Goal: Task Accomplishment & Management: Use online tool/utility

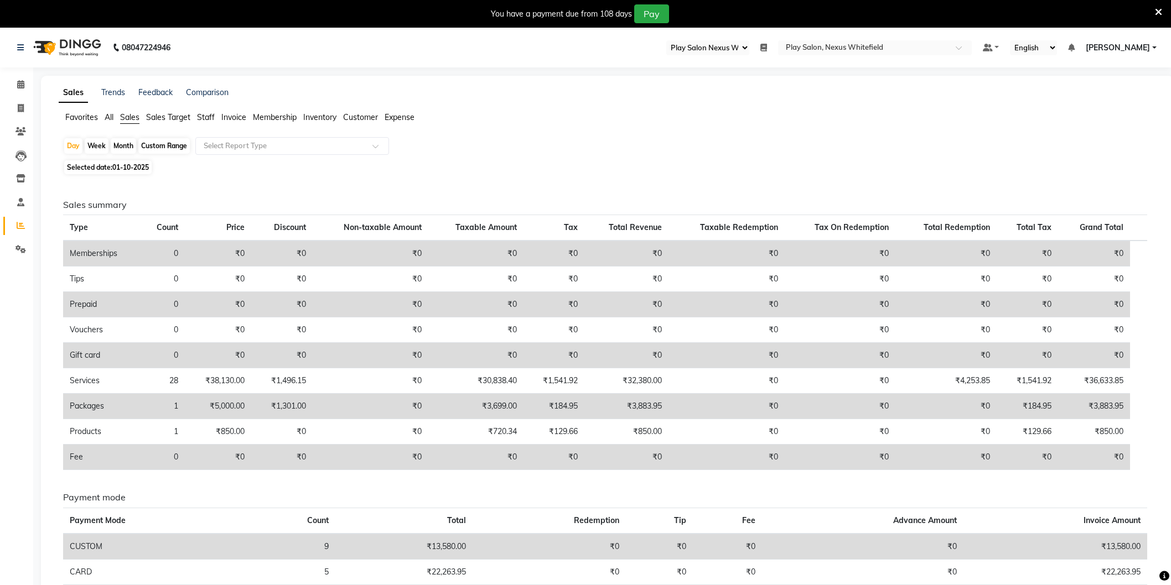
select select "106"
click at [22, 85] on icon at bounding box center [20, 84] width 7 height 8
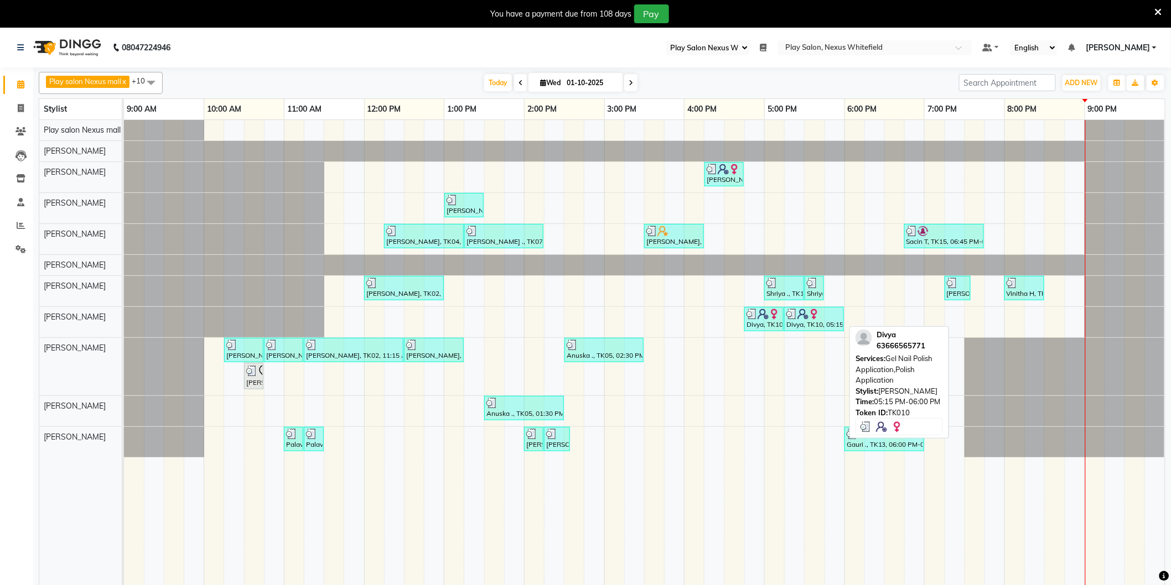
click at [788, 319] on img at bounding box center [791, 314] width 11 height 11
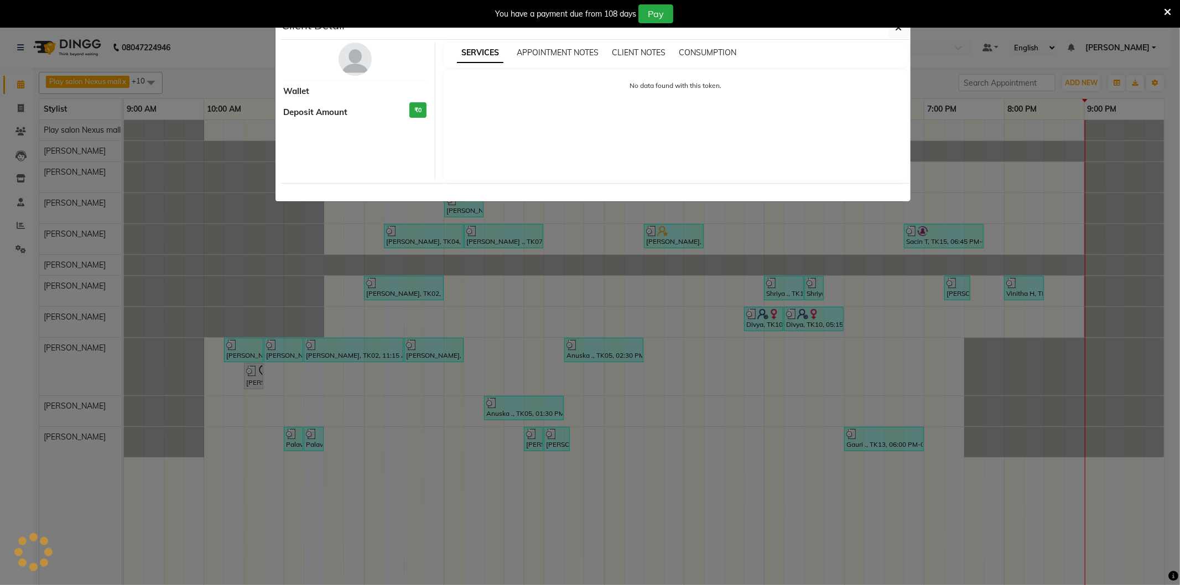
select select "3"
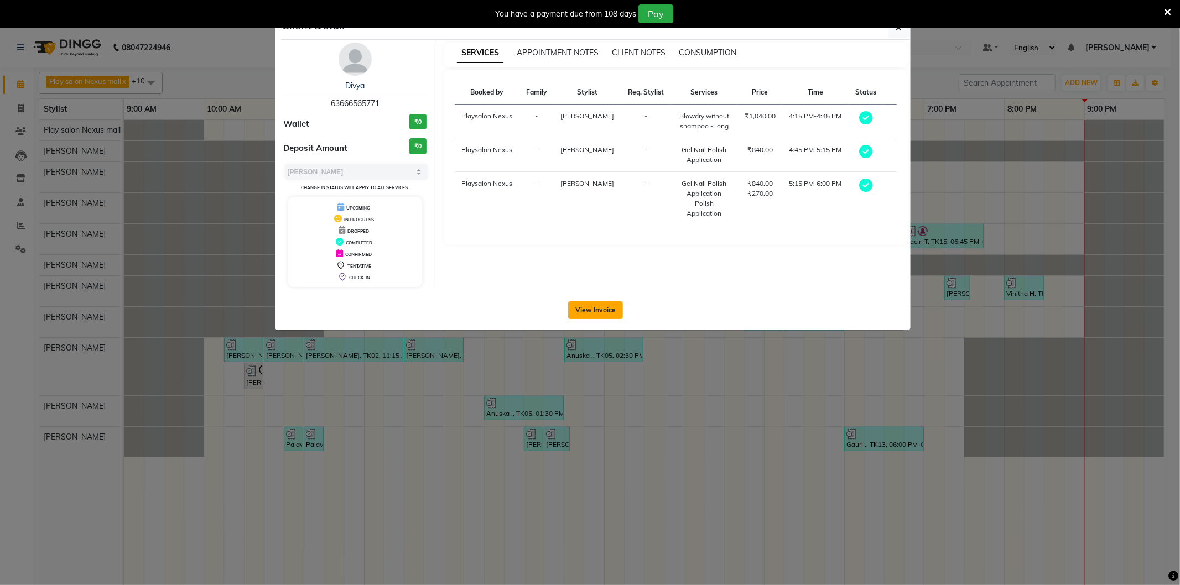
click at [600, 304] on button "View Invoice" at bounding box center [595, 311] width 55 height 18
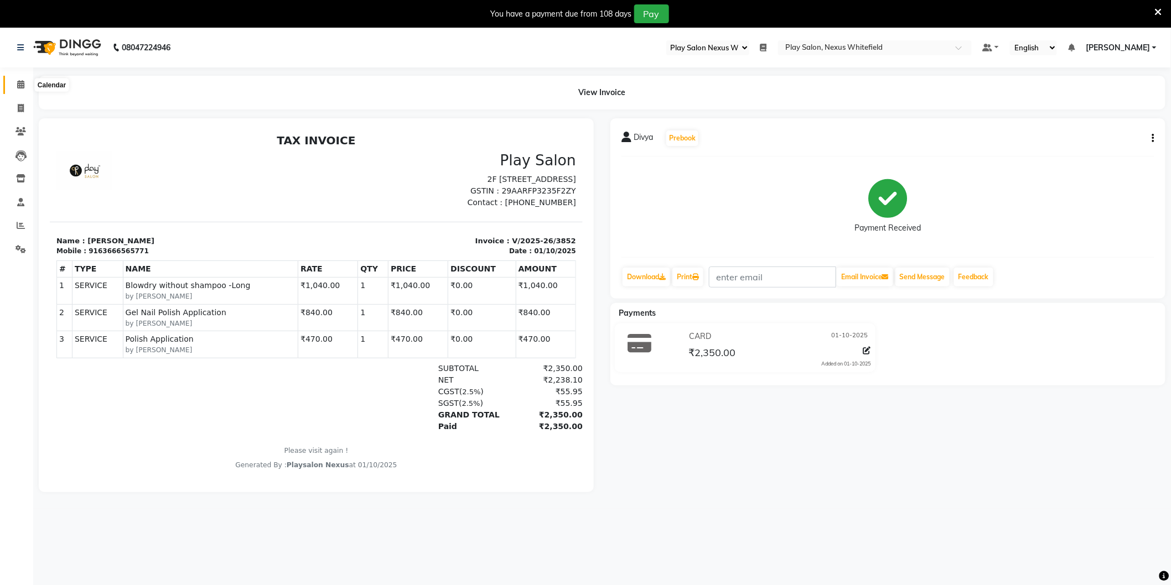
click at [20, 85] on icon at bounding box center [20, 84] width 7 height 8
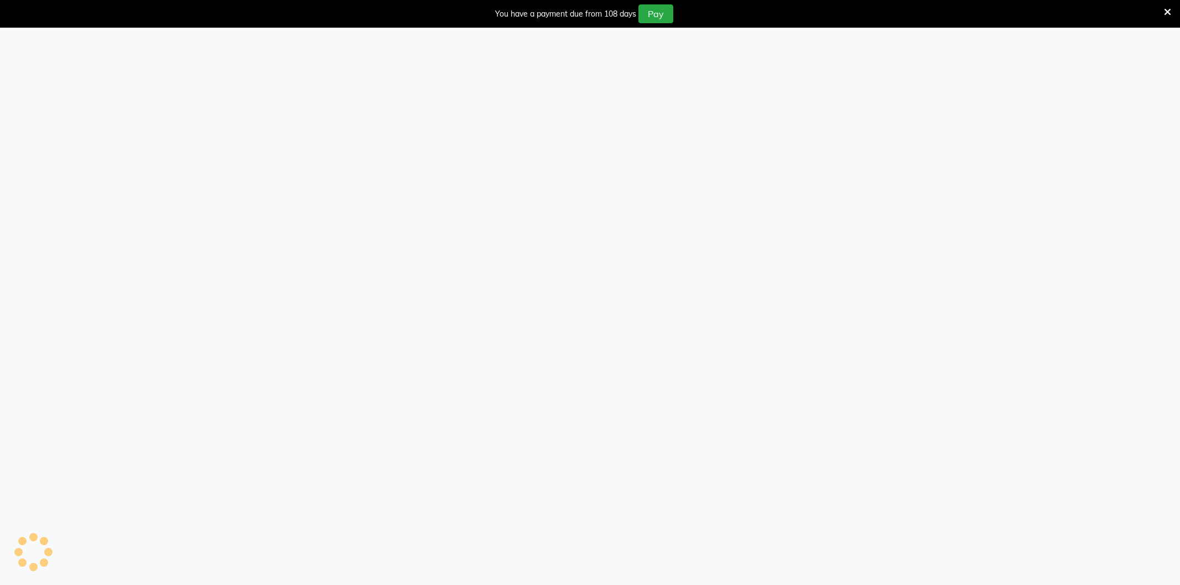
select select "106"
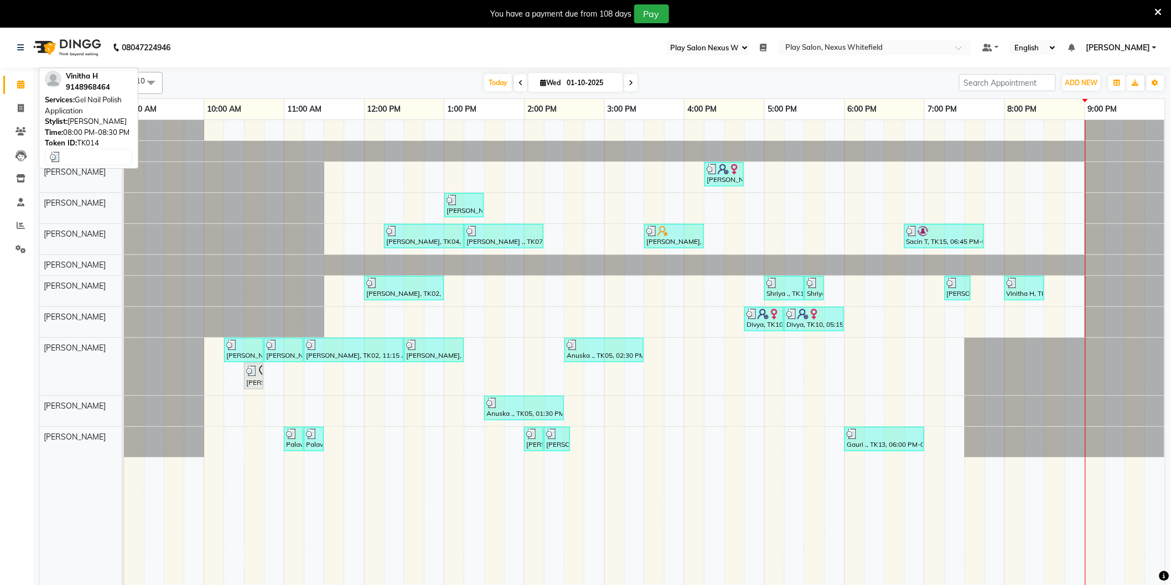
click at [1020, 289] on div "Vinitha H, TK14, 08:00 PM-08:30 PM, Gel Nail Polish Application" at bounding box center [1024, 288] width 38 height 21
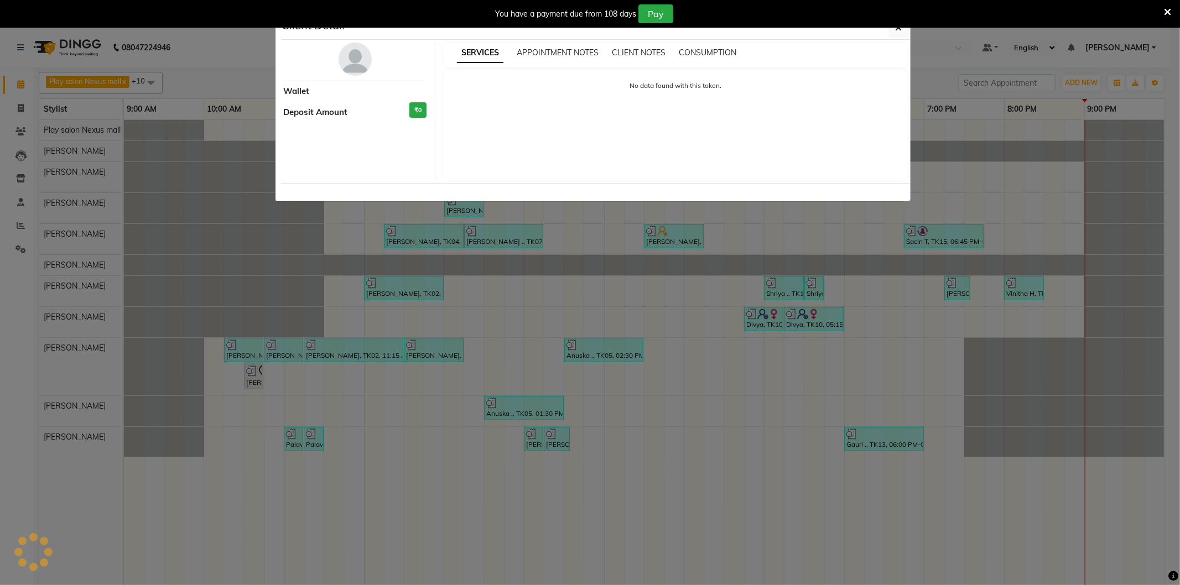
select select "3"
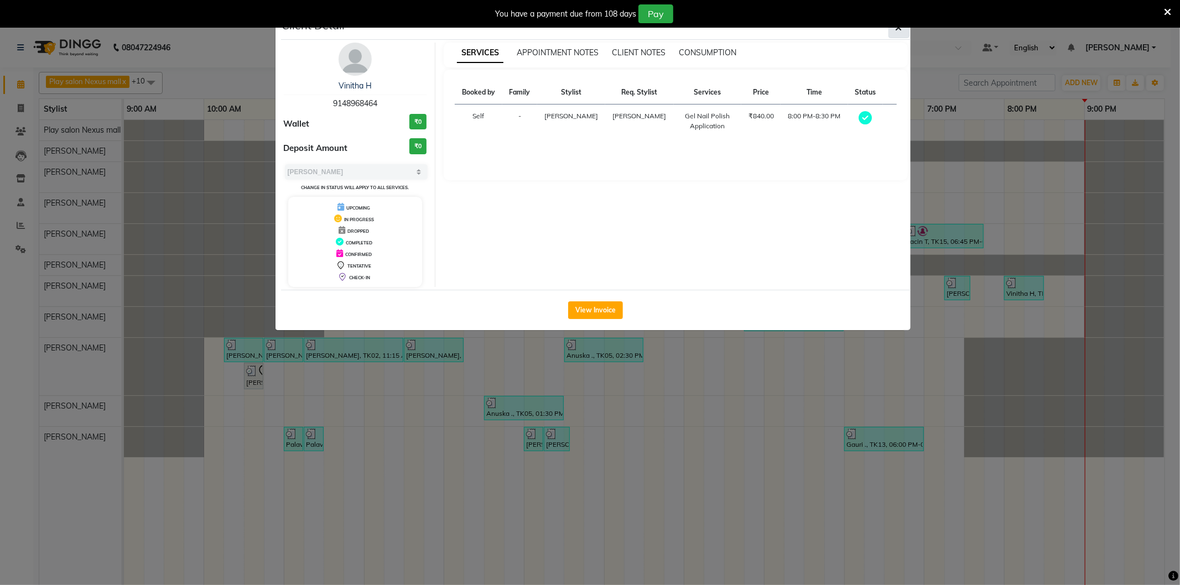
click at [904, 31] on button "button" at bounding box center [899, 27] width 21 height 21
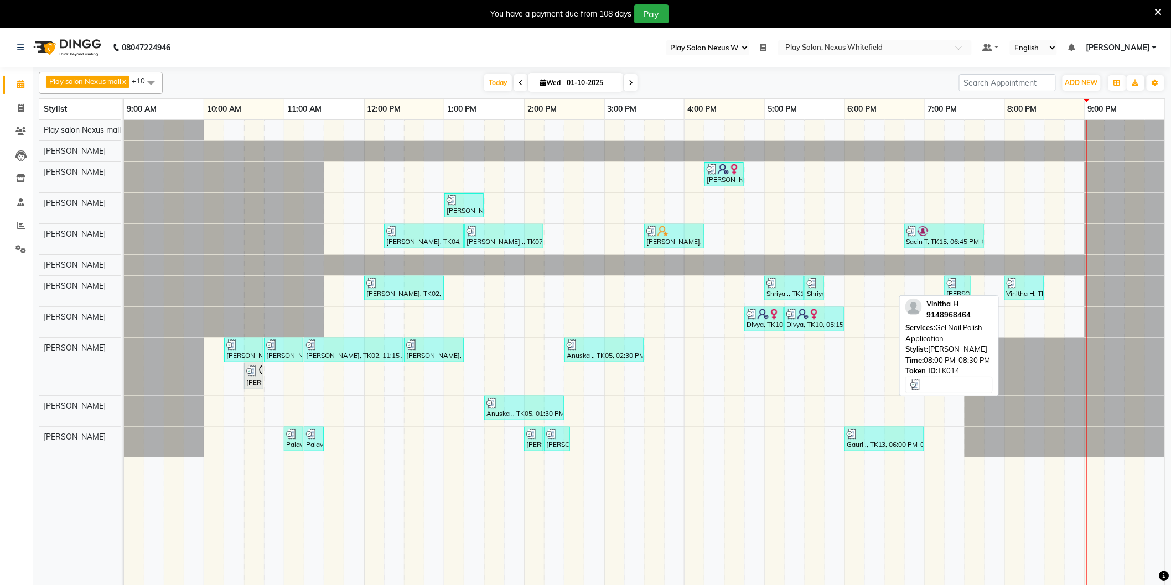
click at [1018, 294] on div "Vinitha H, TK14, 08:00 PM-08:30 PM, Gel Nail Polish Application" at bounding box center [1024, 288] width 38 height 21
select select "3"
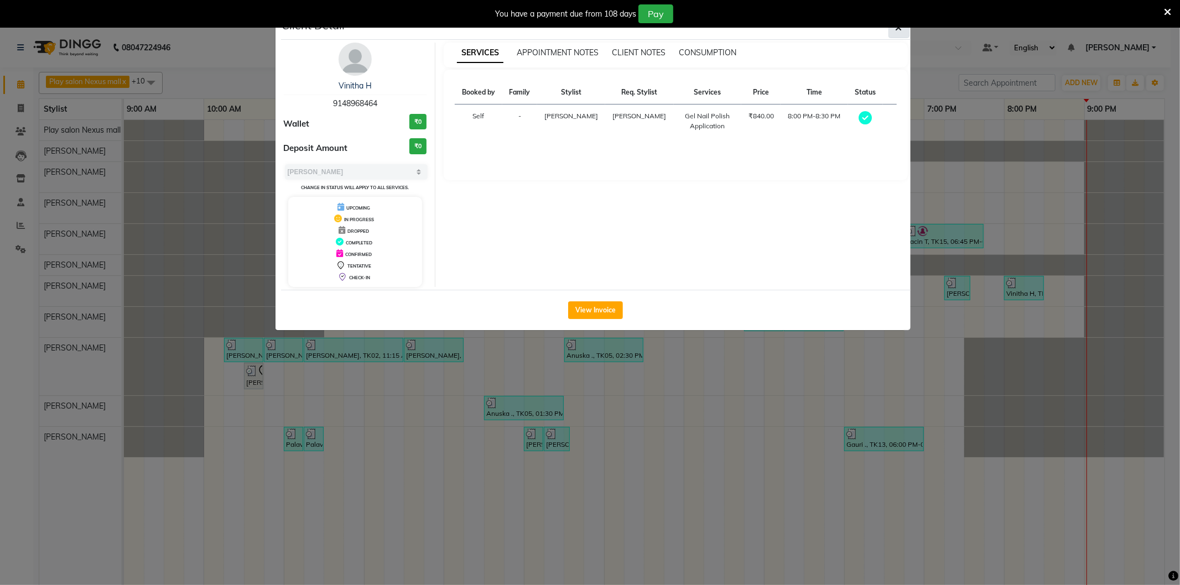
click at [898, 34] on button "button" at bounding box center [899, 27] width 21 height 21
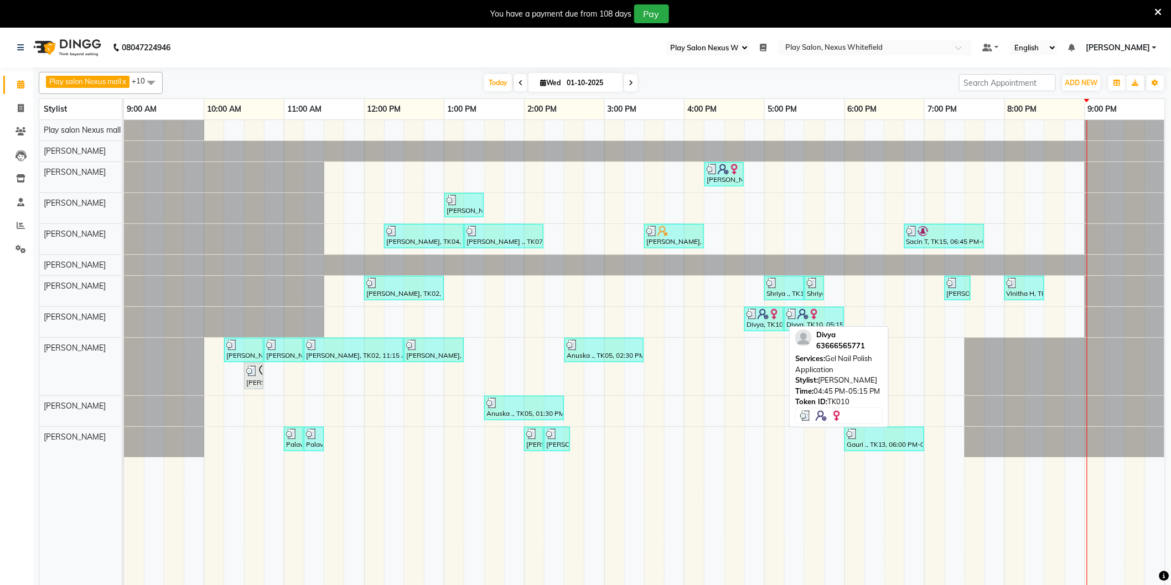
click at [769, 323] on div "Divya, TK10, 04:45 PM-05:15 PM, Gel Nail Polish Application" at bounding box center [763, 319] width 37 height 21
select select "3"
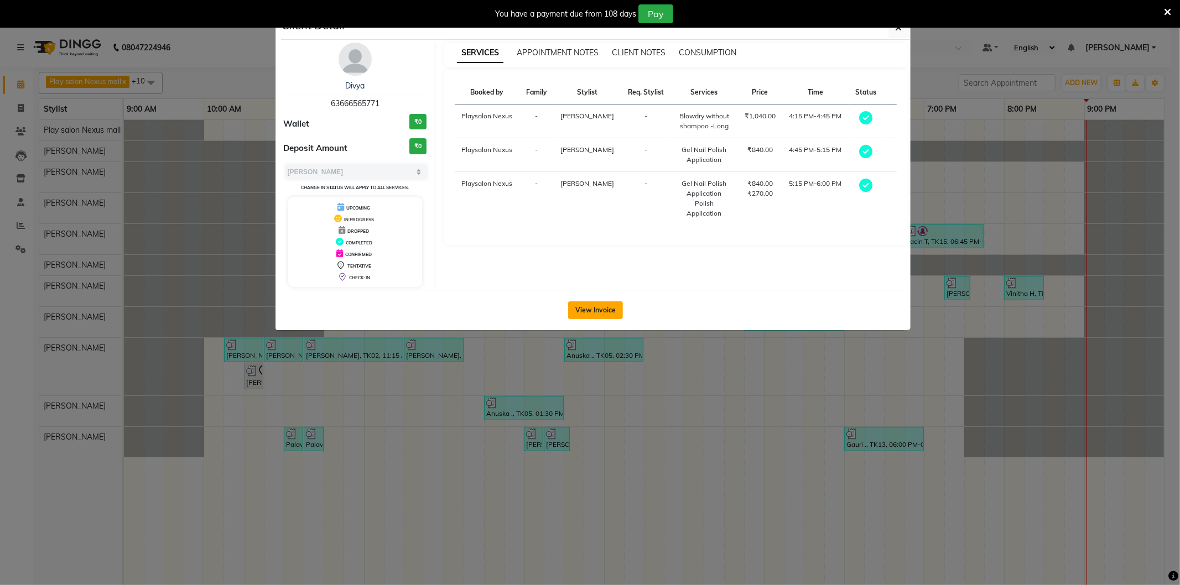
click at [593, 308] on button "View Invoice" at bounding box center [595, 311] width 55 height 18
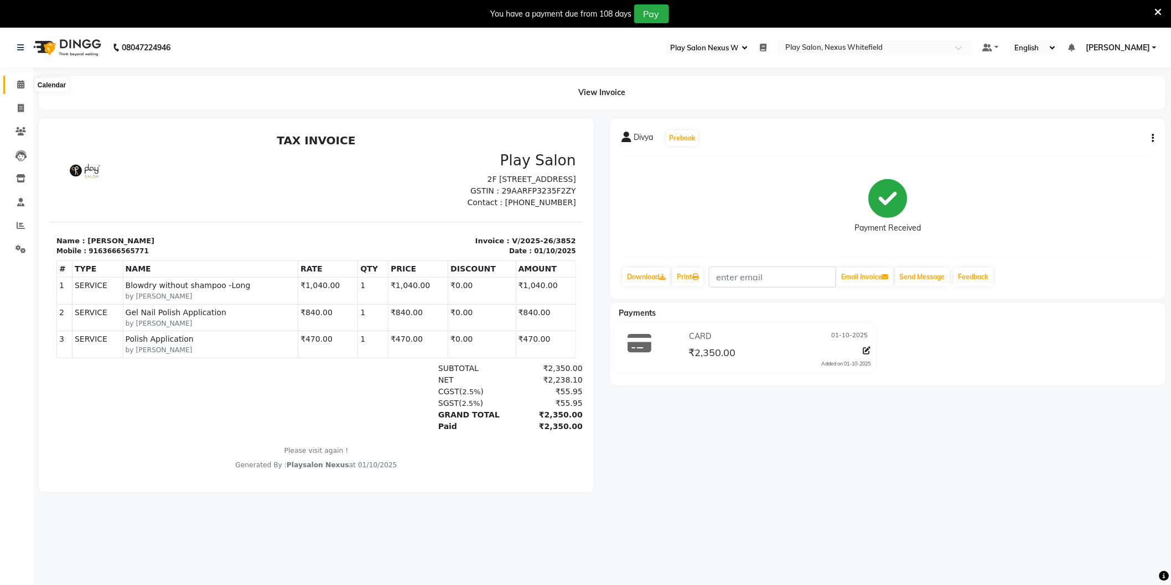
click at [22, 86] on icon at bounding box center [20, 84] width 7 height 8
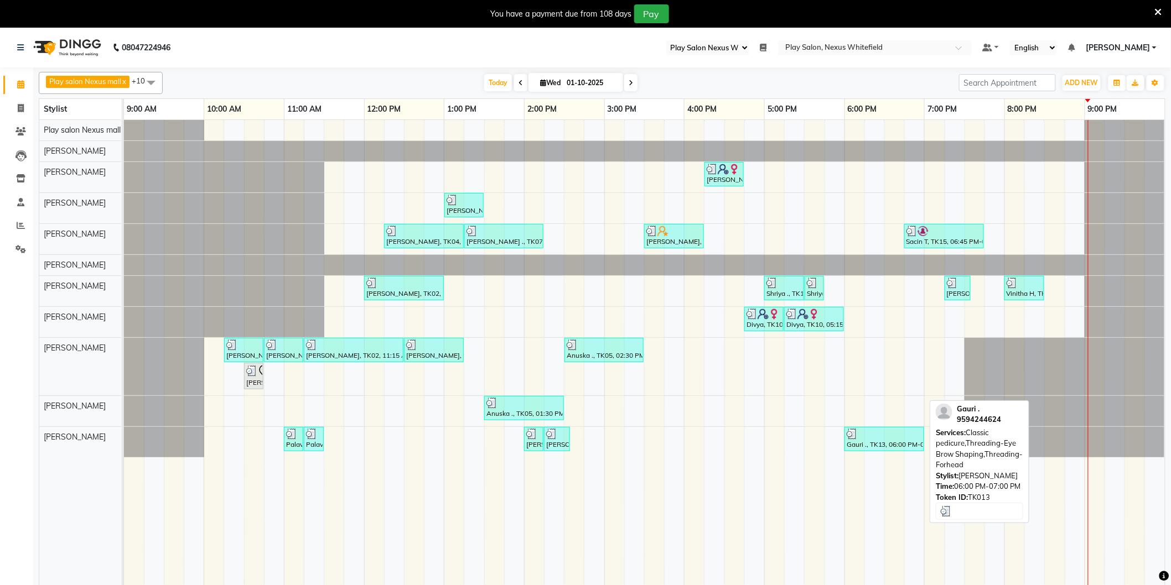
click at [886, 436] on div at bounding box center [884, 434] width 75 height 11
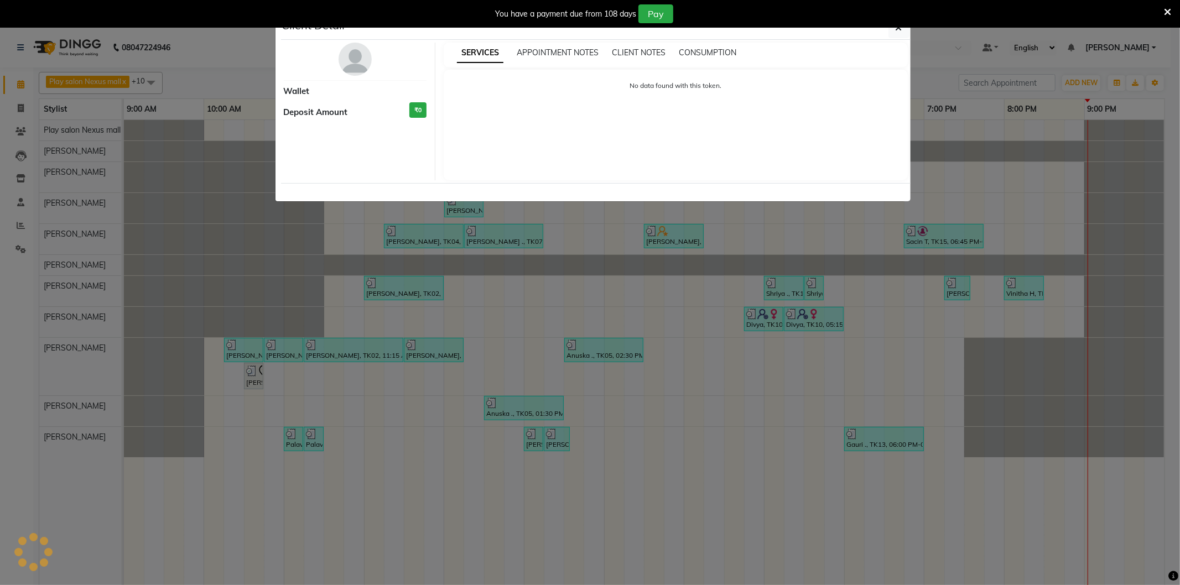
select select "3"
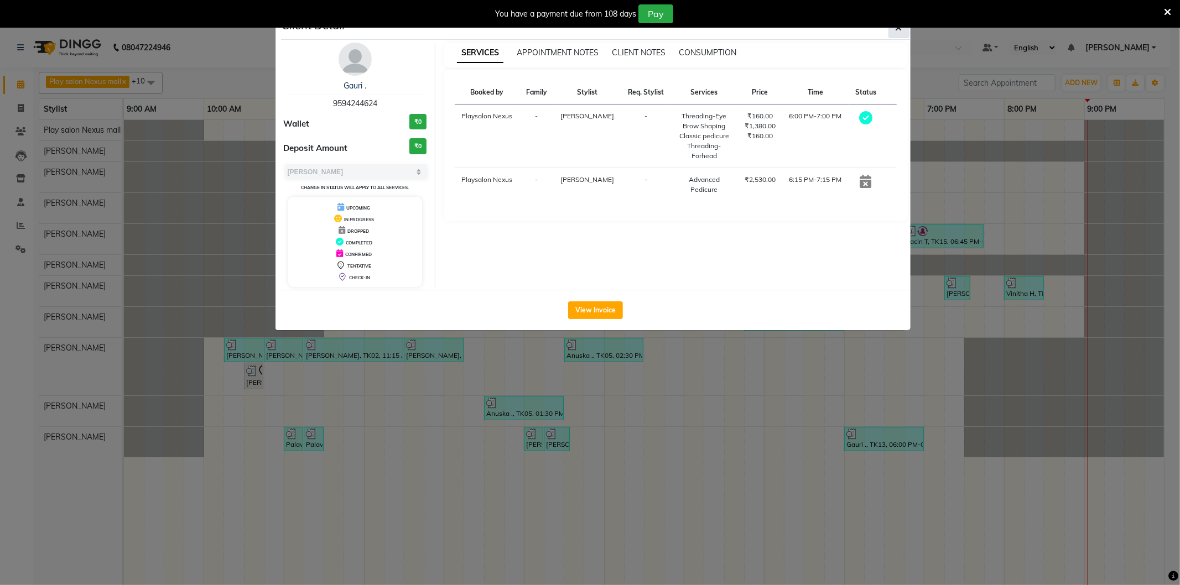
click at [902, 30] on button "button" at bounding box center [899, 27] width 21 height 21
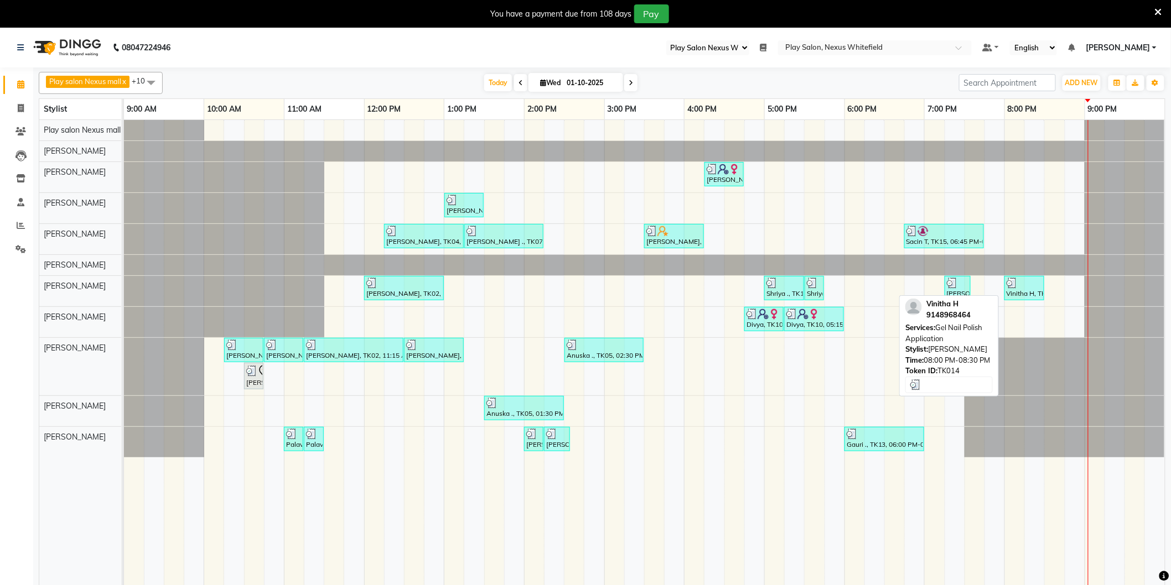
click at [1030, 294] on div "Vinitha H, TK14, 08:00 PM-08:30 PM, Gel Nail Polish Application" at bounding box center [1024, 288] width 38 height 21
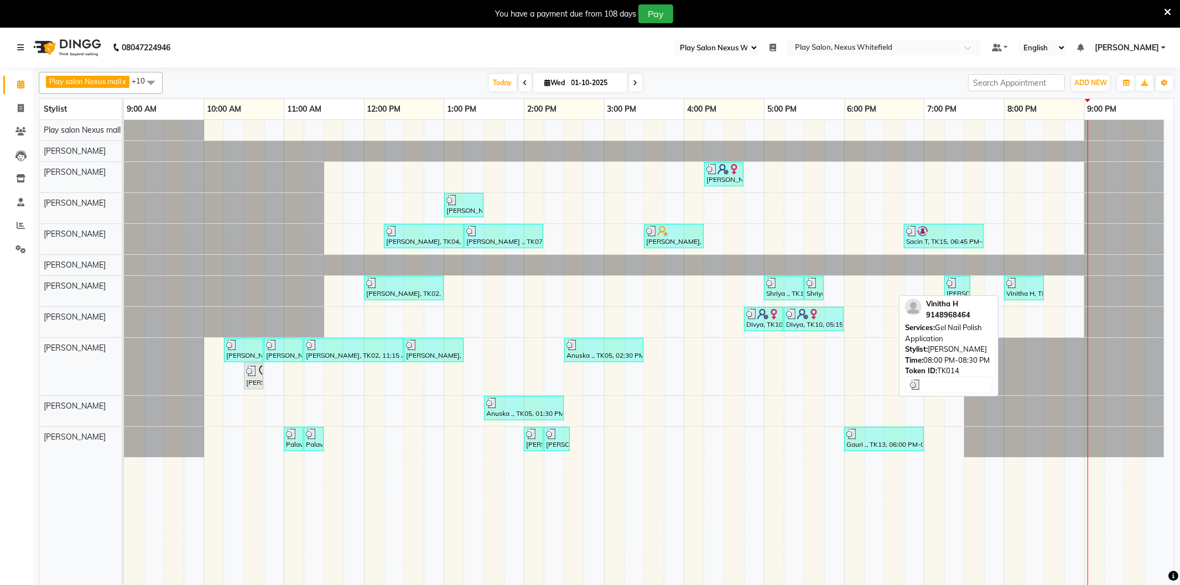
select select "3"
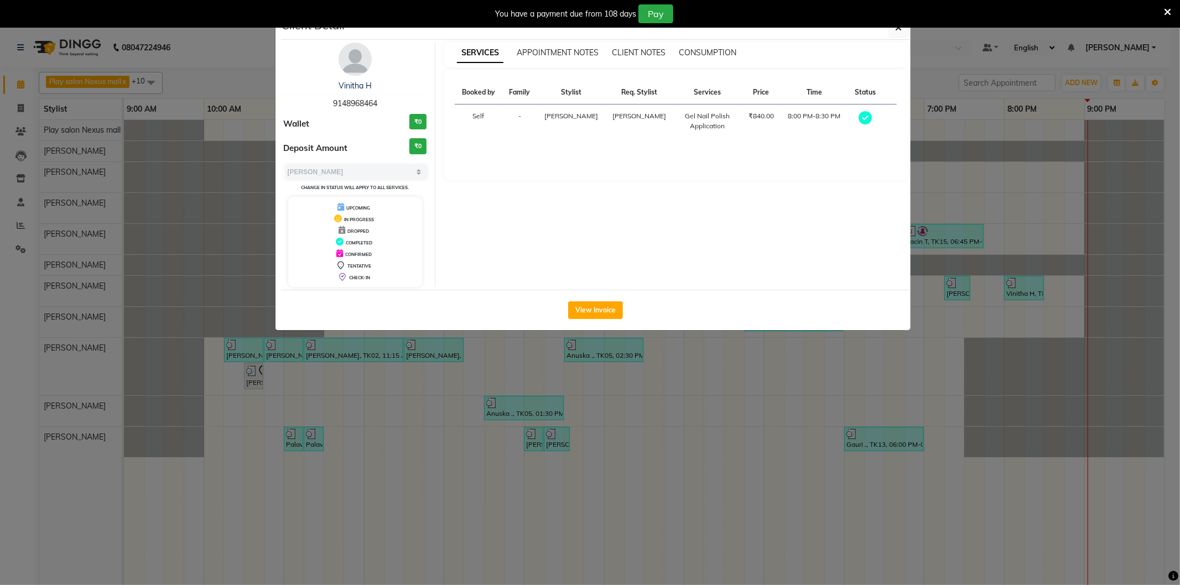
click at [1018, 417] on ngb-modal-window "Client Detail Vinitha H 9148968464 Wallet ₹0 Deposit Amount ₹0 Select MARK DONE…" at bounding box center [590, 292] width 1180 height 585
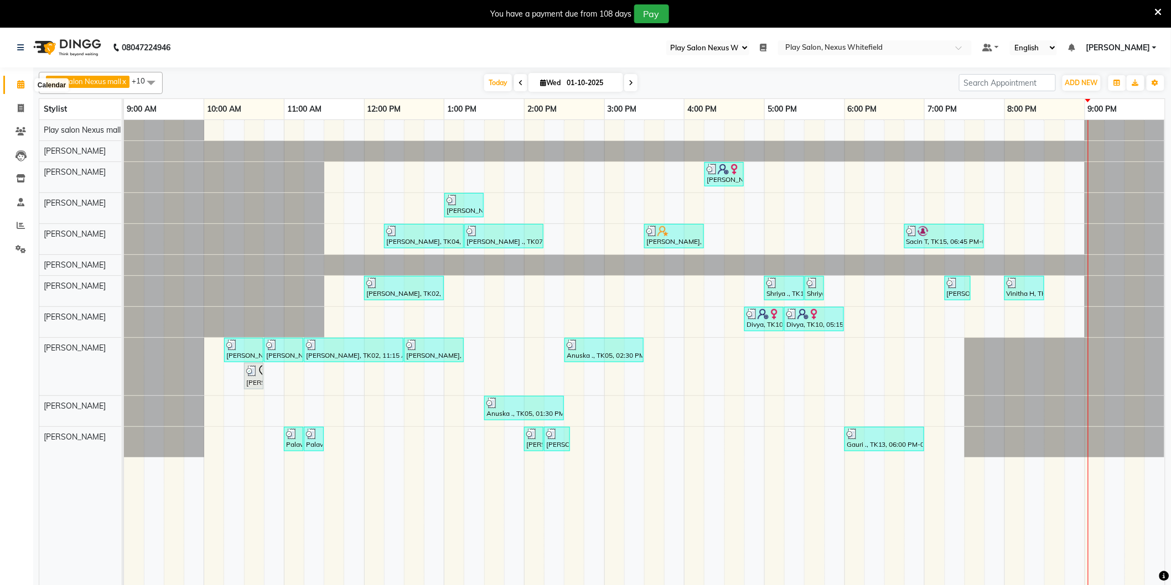
click at [23, 85] on icon at bounding box center [20, 84] width 7 height 8
click at [22, 85] on icon at bounding box center [20, 84] width 7 height 8
click at [1021, 290] on div "Vinitha H, TK14, 08:00 PM-08:30 PM, Gel Nail Polish Application" at bounding box center [1024, 288] width 38 height 21
select select "3"
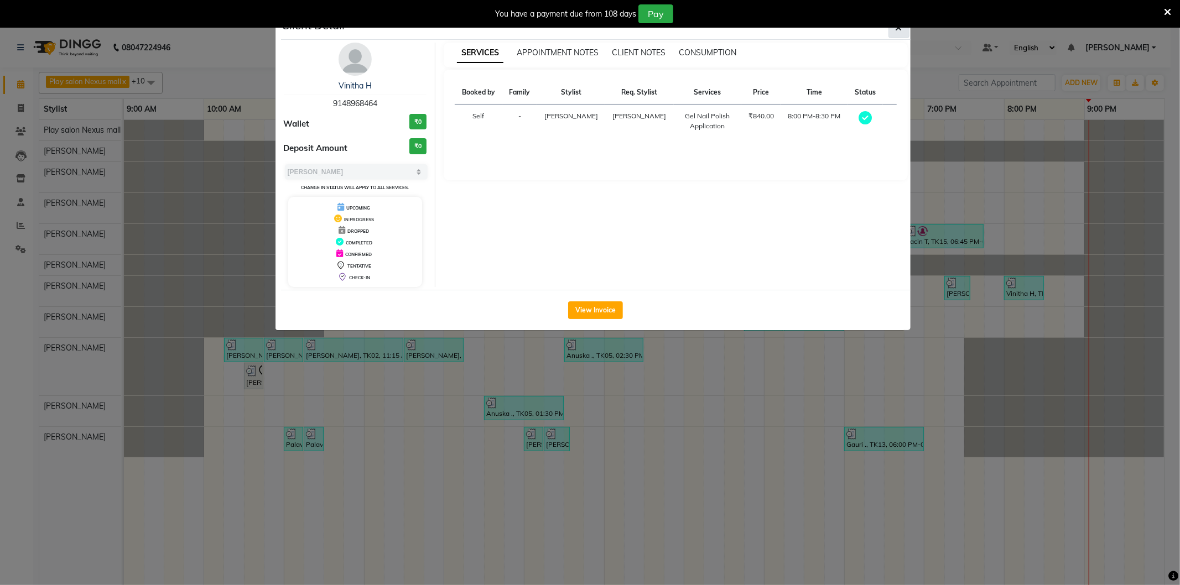
click at [901, 30] on icon "button" at bounding box center [899, 27] width 7 height 9
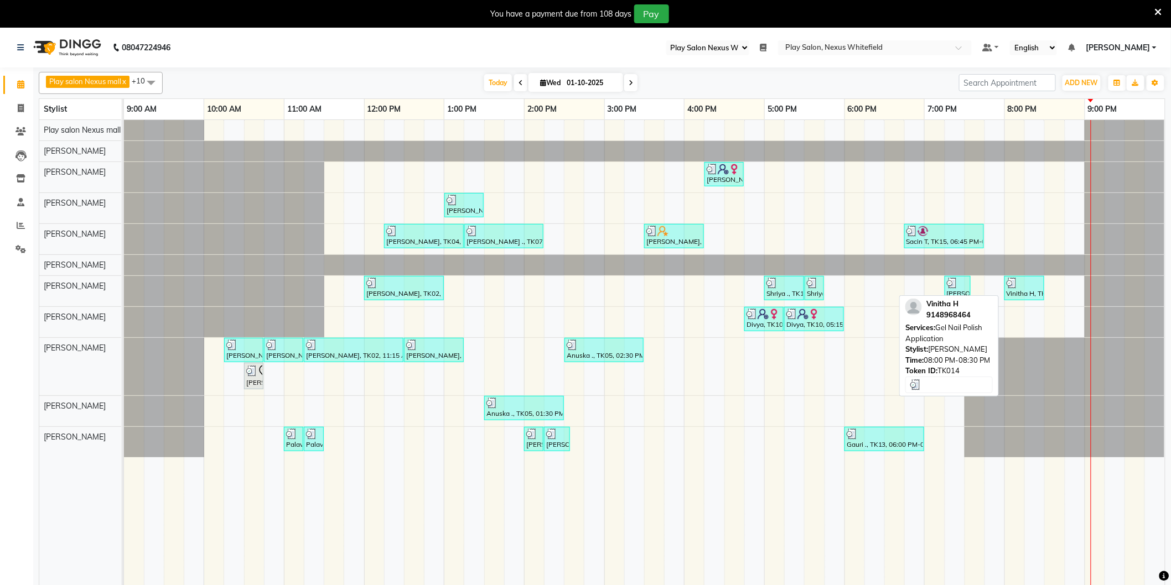
click at [1020, 290] on div "Vinitha H, TK14, 08:00 PM-08:30 PM, Gel Nail Polish Application" at bounding box center [1024, 288] width 38 height 21
select select "3"
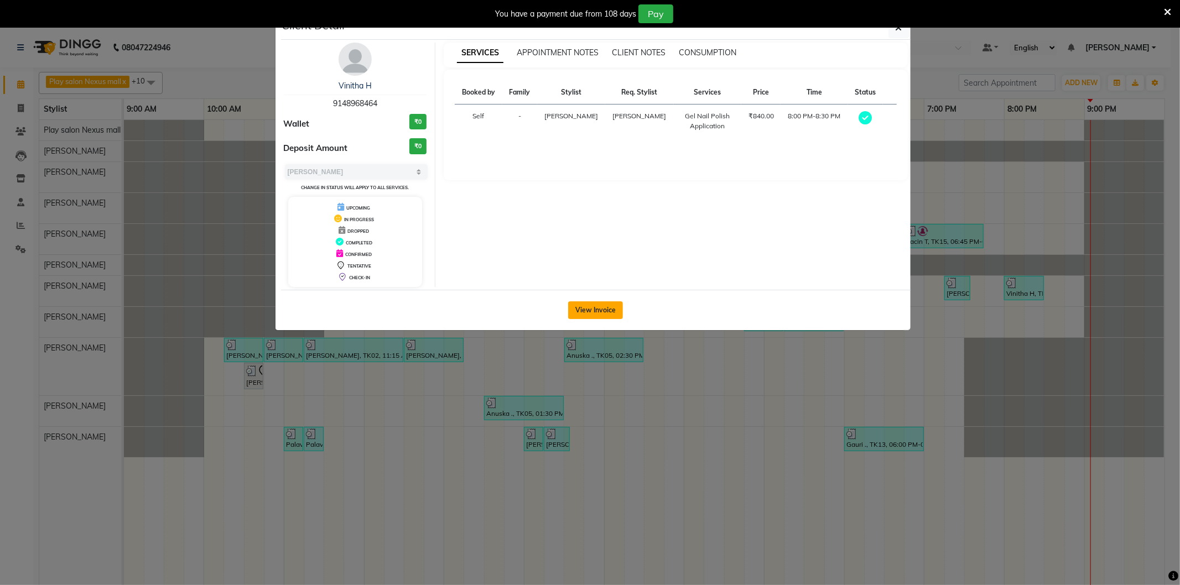
click at [580, 307] on button "View Invoice" at bounding box center [595, 311] width 55 height 18
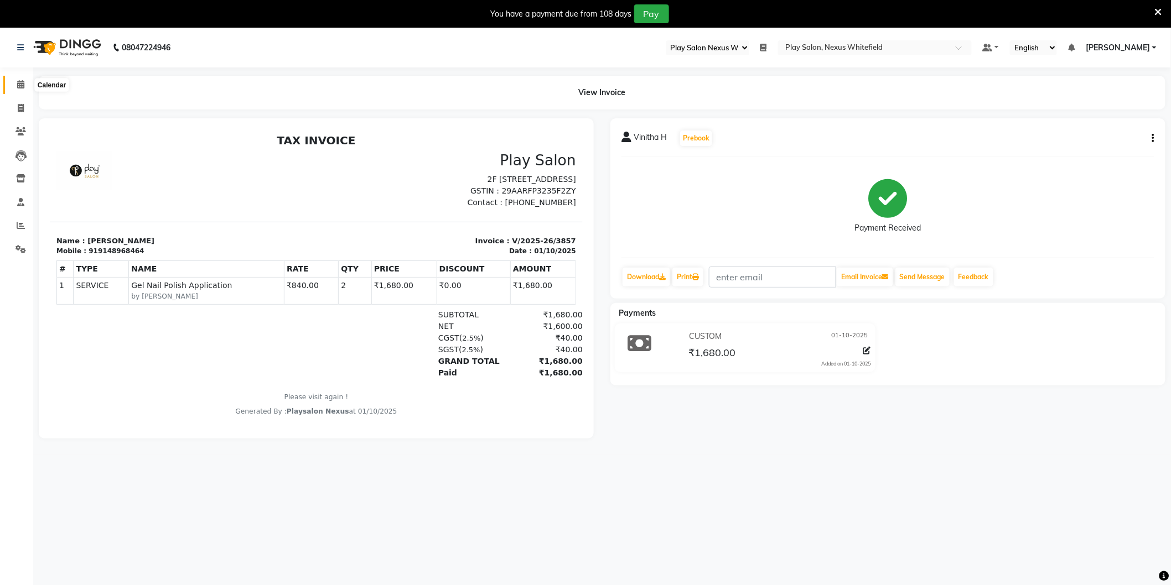
click at [26, 86] on span at bounding box center [20, 85] width 19 height 13
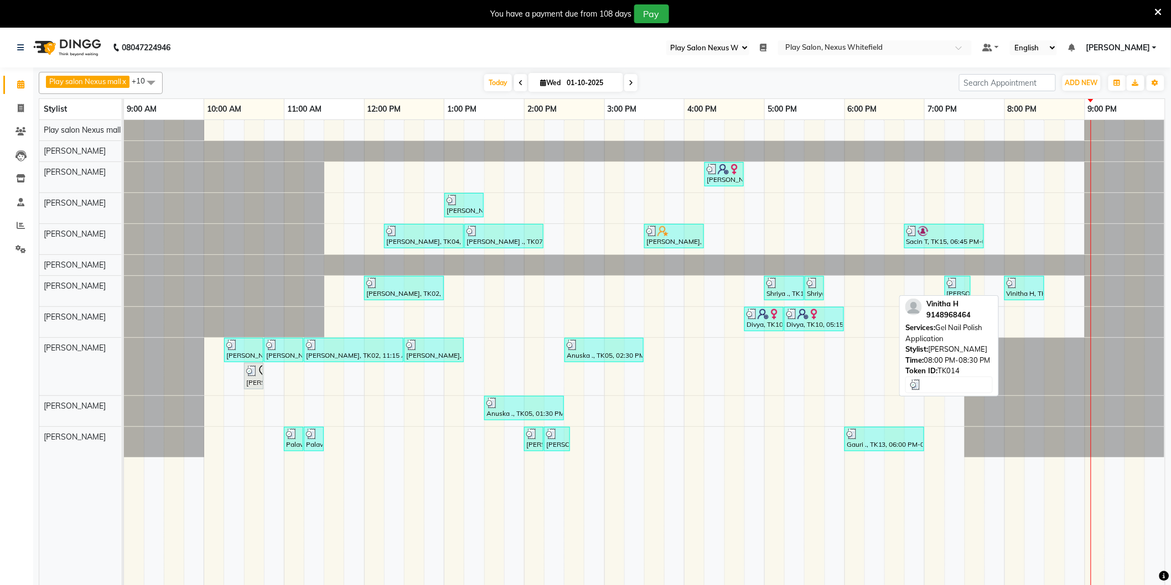
click at [1030, 289] on div "Vinitha H, TK14, 08:00 PM-08:30 PM, Gel Nail Polish Application" at bounding box center [1024, 288] width 38 height 21
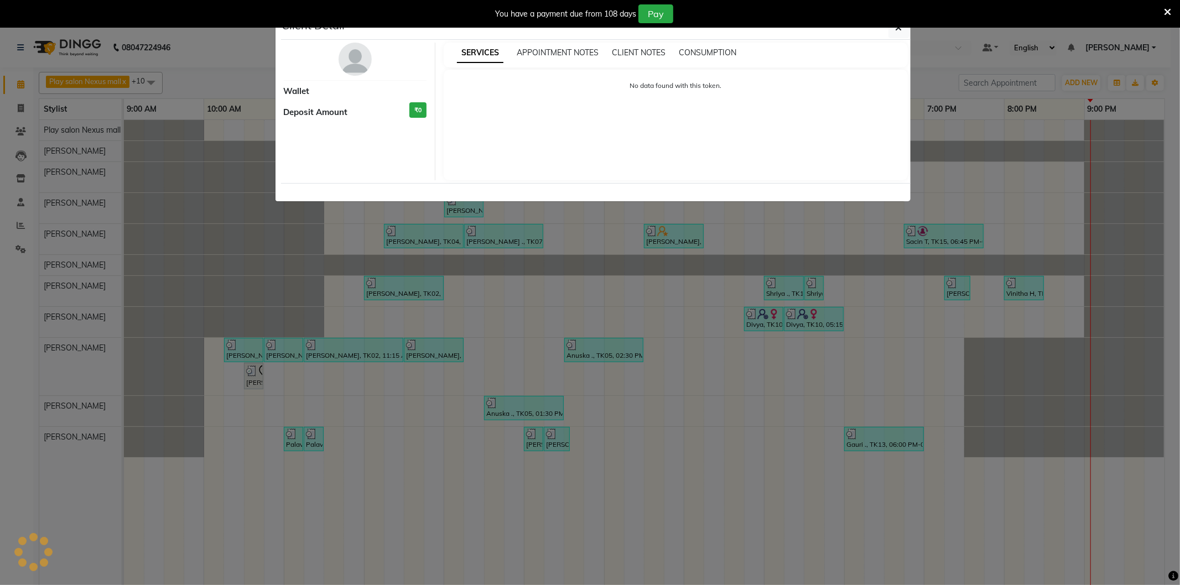
select select "3"
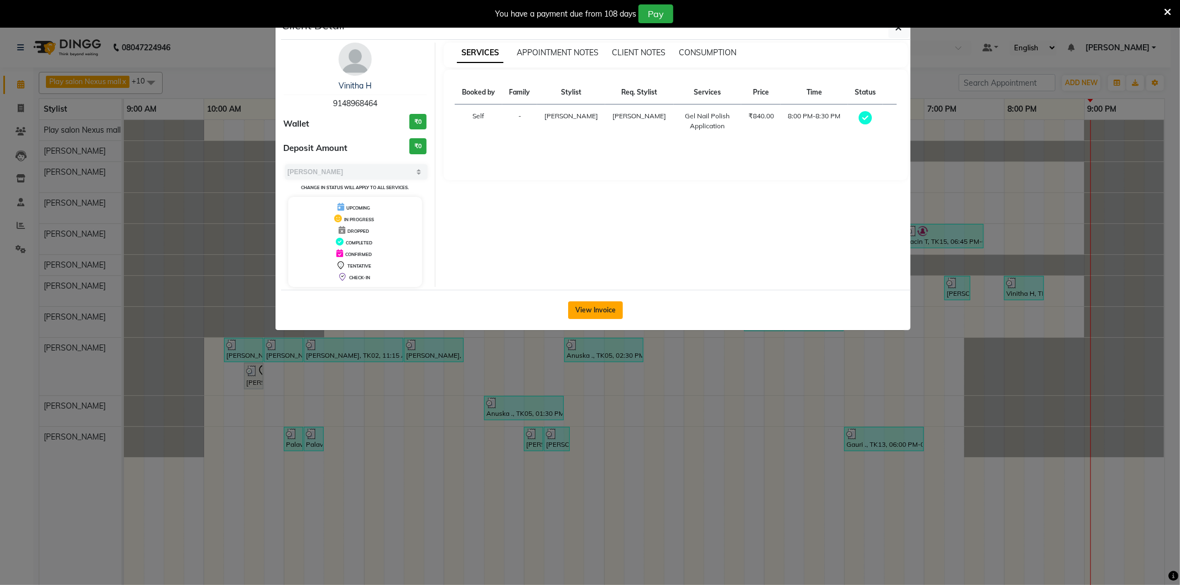
click at [591, 302] on button "View Invoice" at bounding box center [595, 311] width 55 height 18
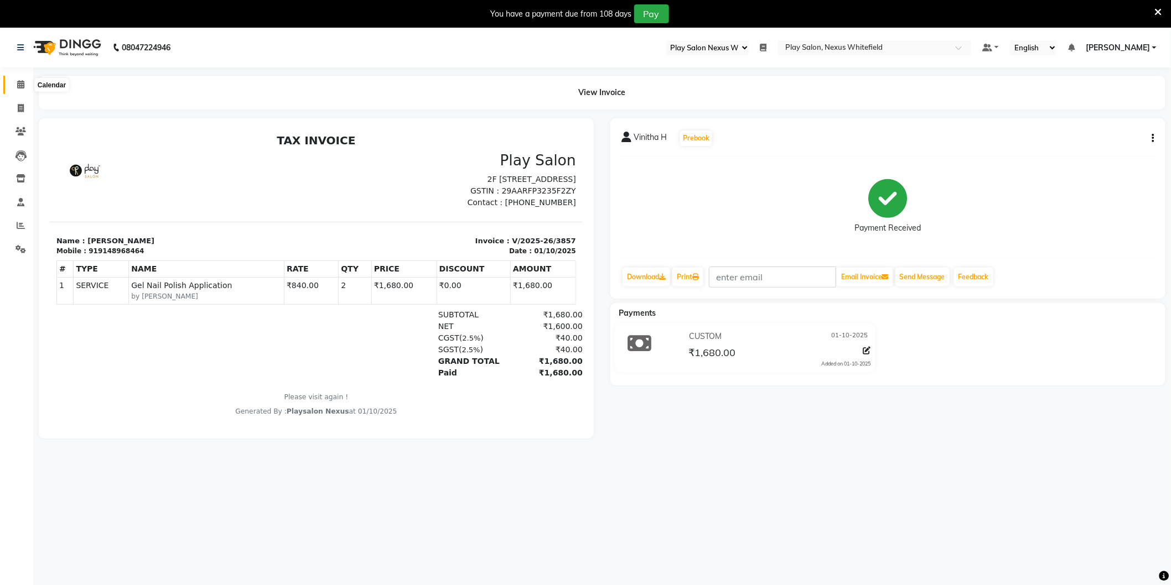
click at [24, 85] on span at bounding box center [20, 85] width 19 height 13
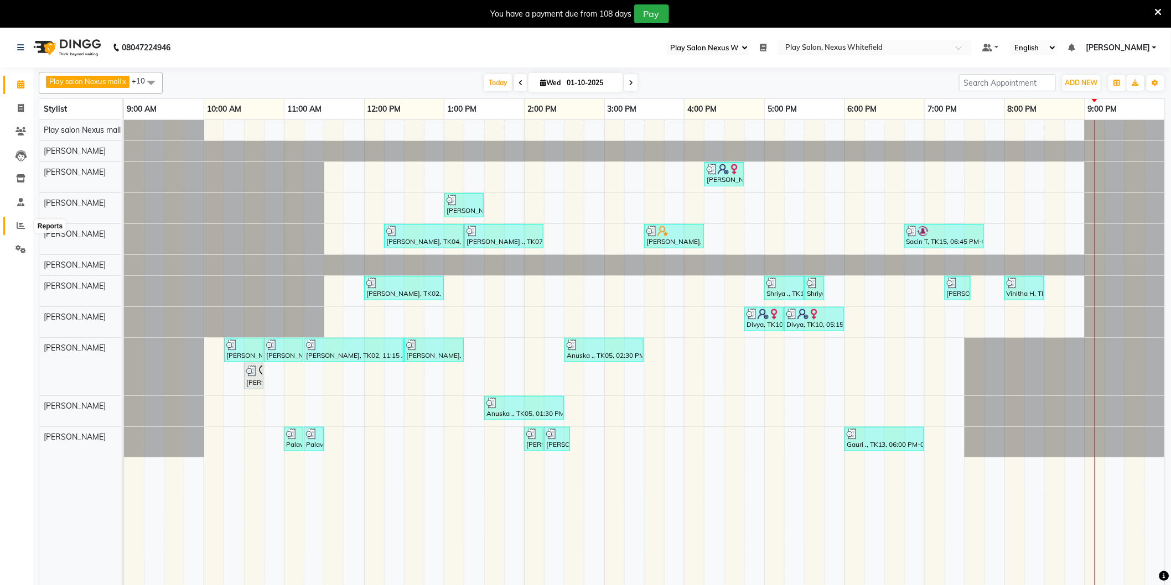
click at [20, 227] on icon at bounding box center [21, 225] width 8 height 8
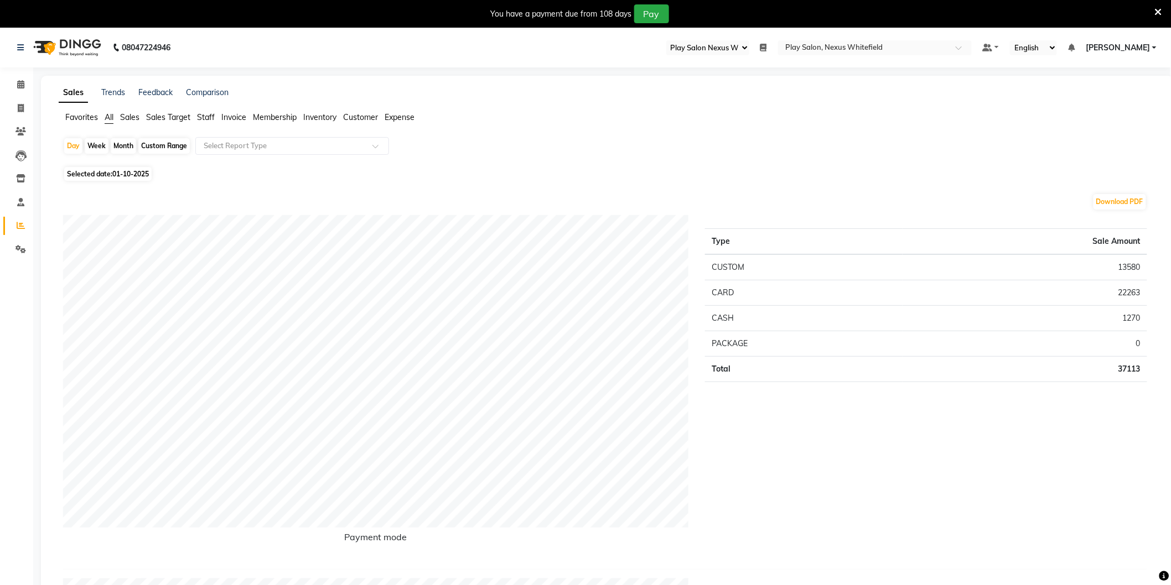
click at [206, 117] on span "Staff" at bounding box center [206, 117] width 18 height 10
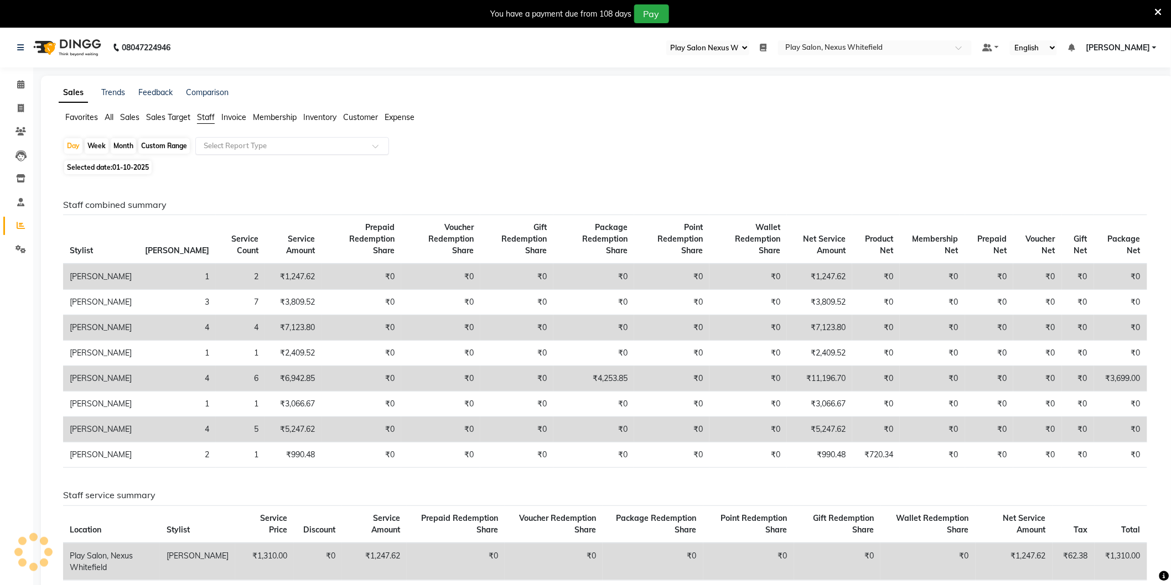
click at [258, 151] on div "Select Report Type" at bounding box center [292, 146] width 194 height 18
